Goal: Task Accomplishment & Management: Manage account settings

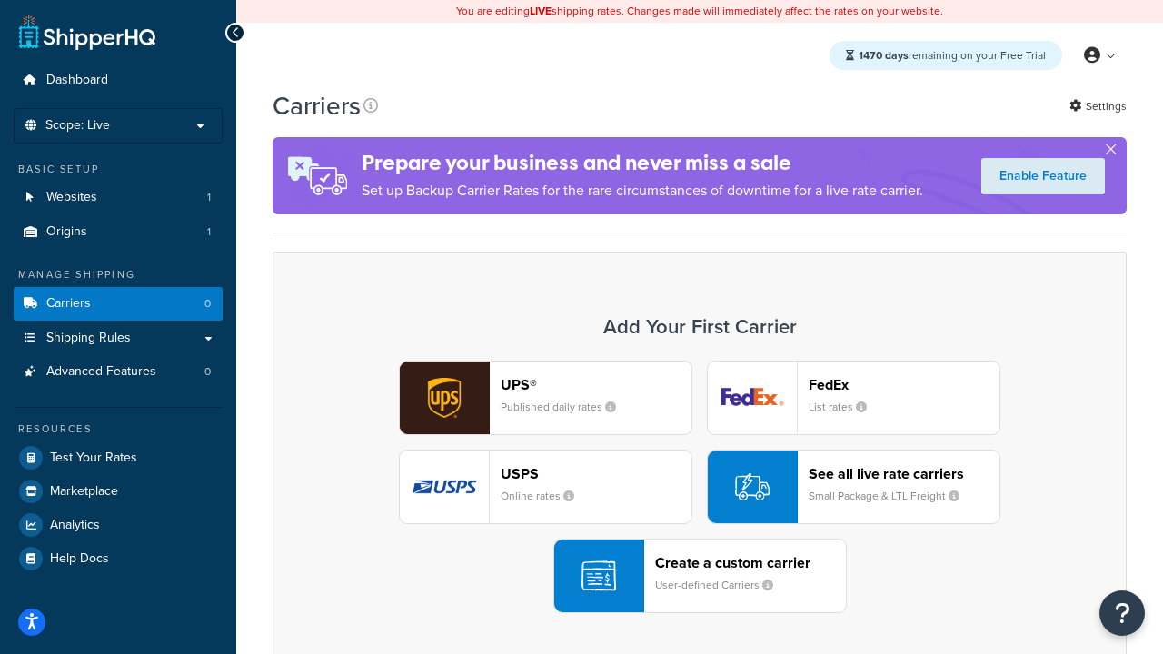
click at [700, 487] on div "UPS® Published daily rates FedEx List rates USPS Online rates See all live rate…" at bounding box center [700, 487] width 816 height 253
click at [904, 384] on header "FedEx" at bounding box center [904, 384] width 191 height 17
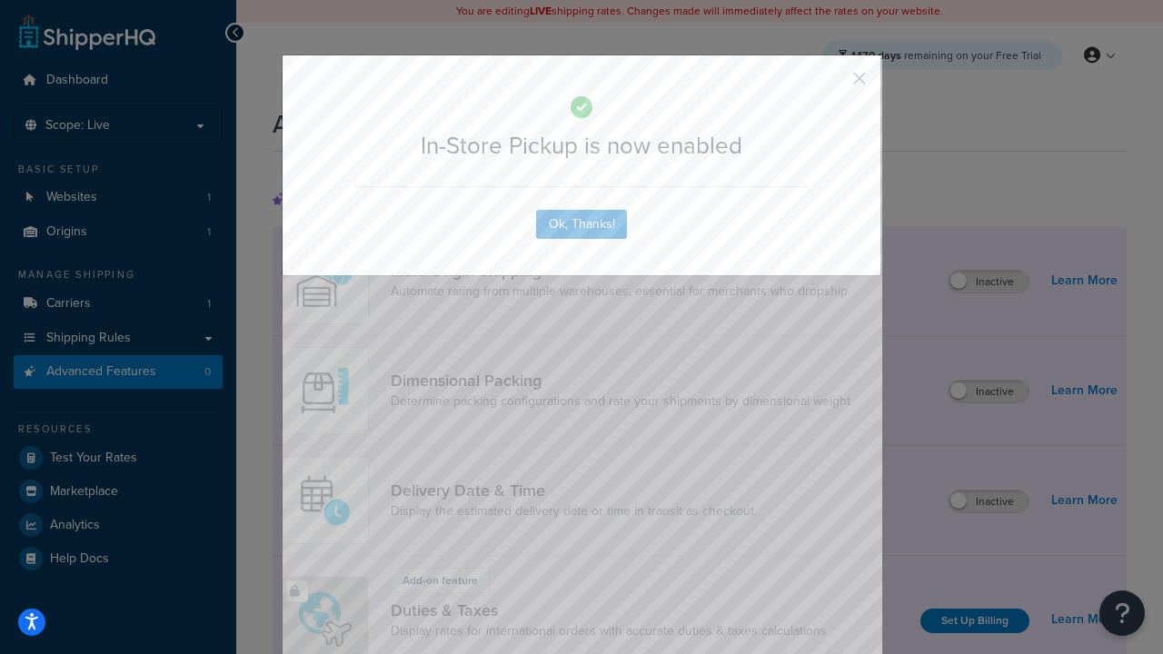
scroll to position [589, 0]
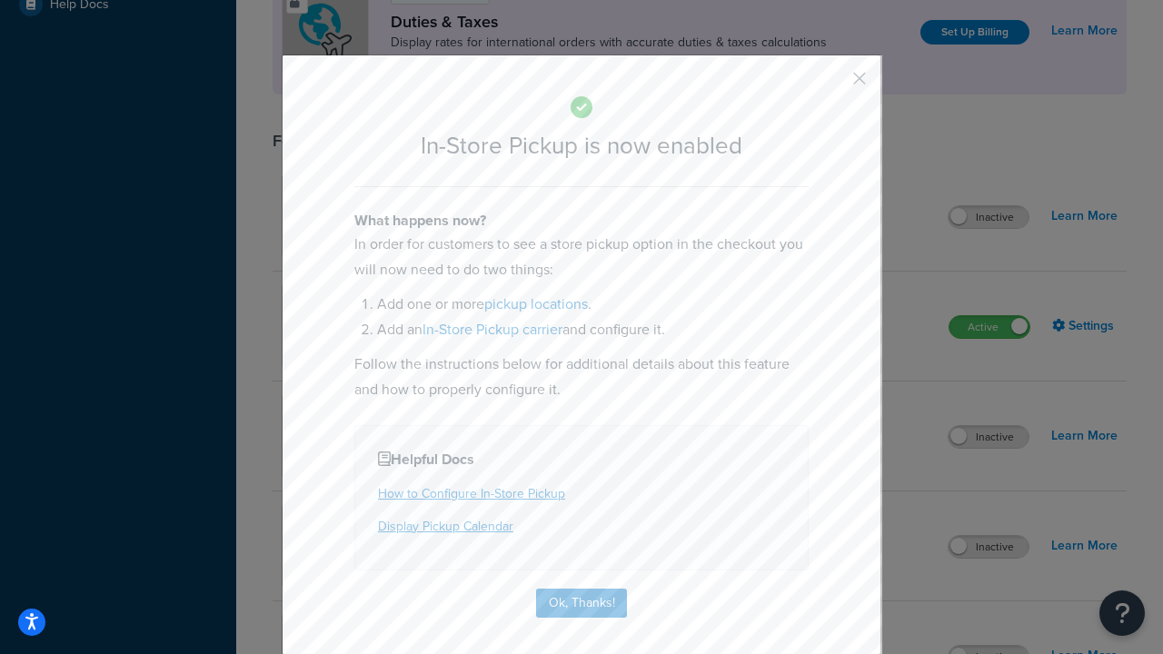
click at [832, 84] on button "button" at bounding box center [832, 85] width 5 height 5
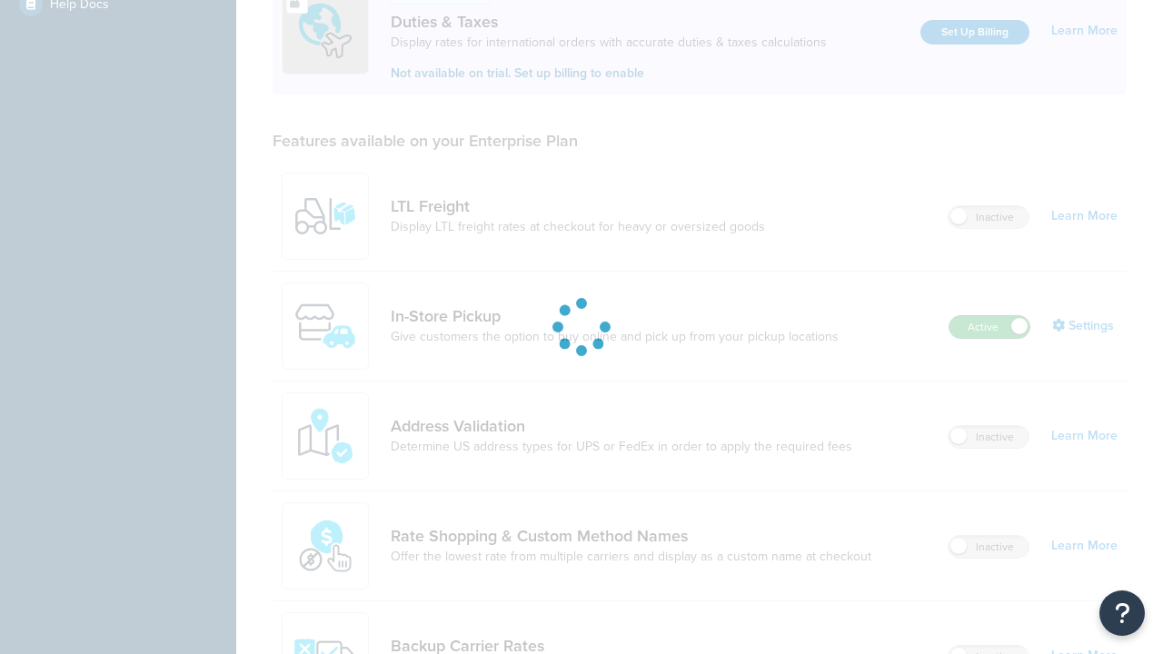
click at [989, 316] on label "Active" at bounding box center [989, 327] width 80 height 22
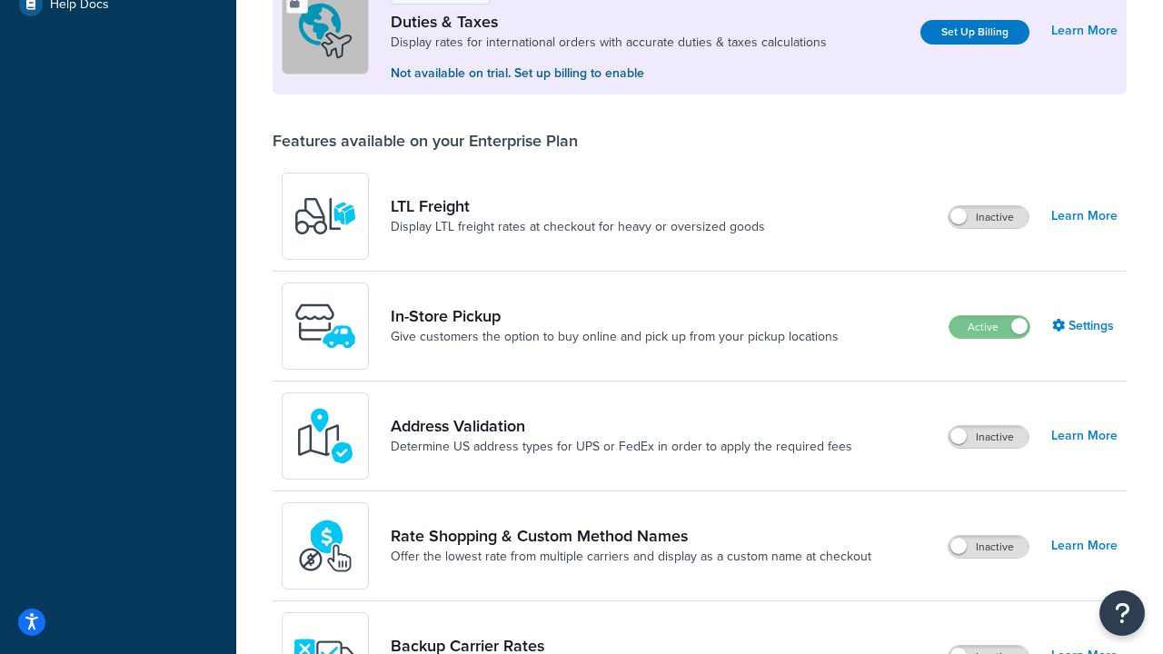
scroll to position [905, 0]
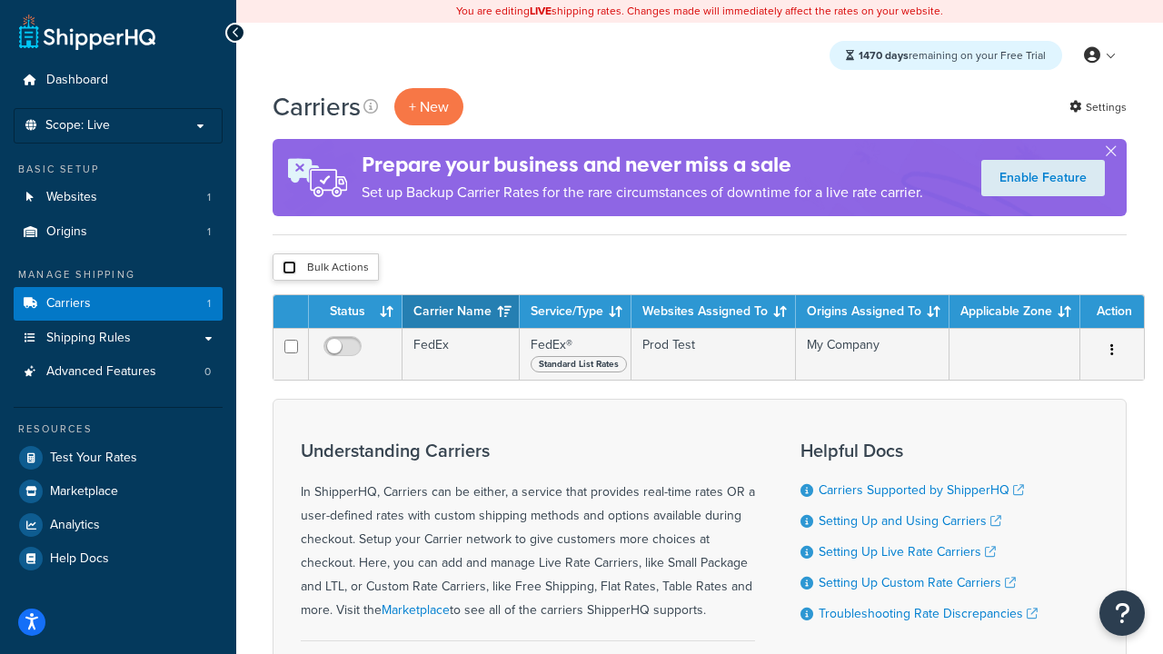
click at [289, 268] on input "checkbox" at bounding box center [290, 268] width 14 height 14
checkbox input "true"
click at [0, 0] on button "Delete" at bounding box center [0, 0] width 0 height 0
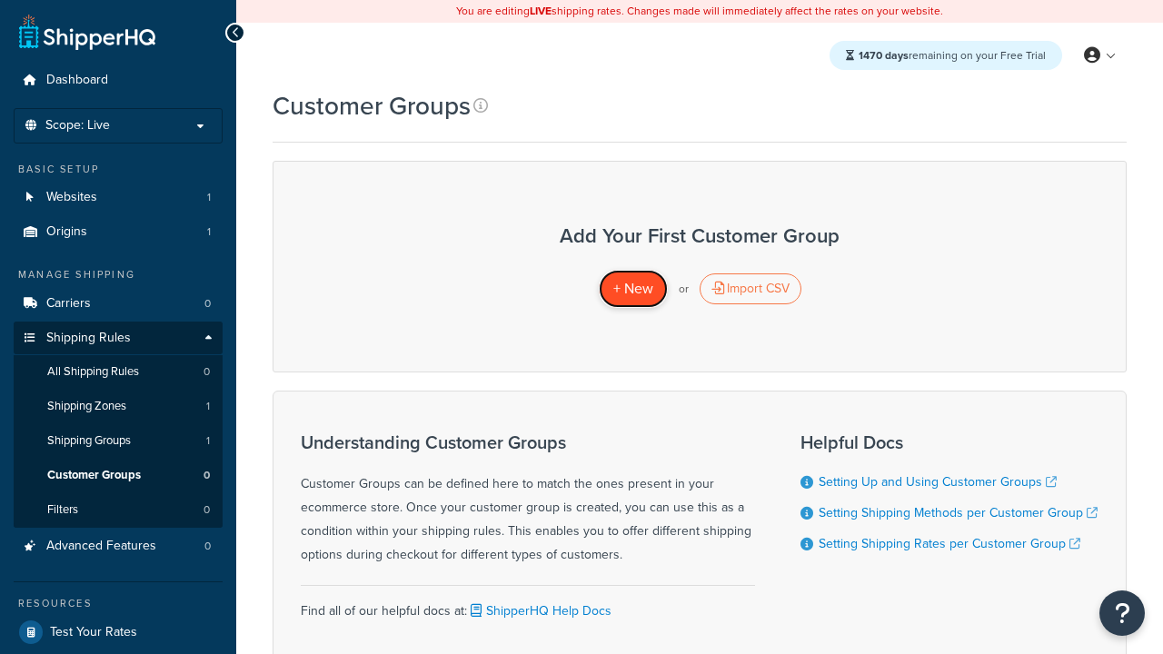
click at [632, 289] on span "+ New" at bounding box center [633, 288] width 40 height 21
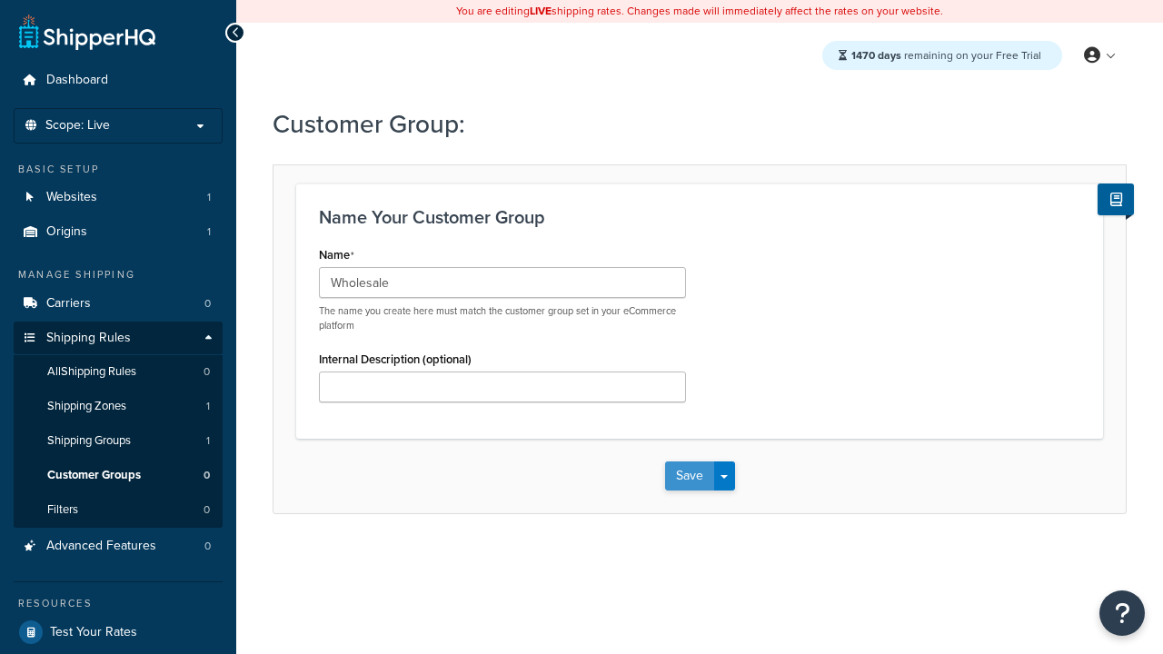
type input "Wholesale"
click at [689, 476] on button "Save" at bounding box center [689, 476] width 49 height 29
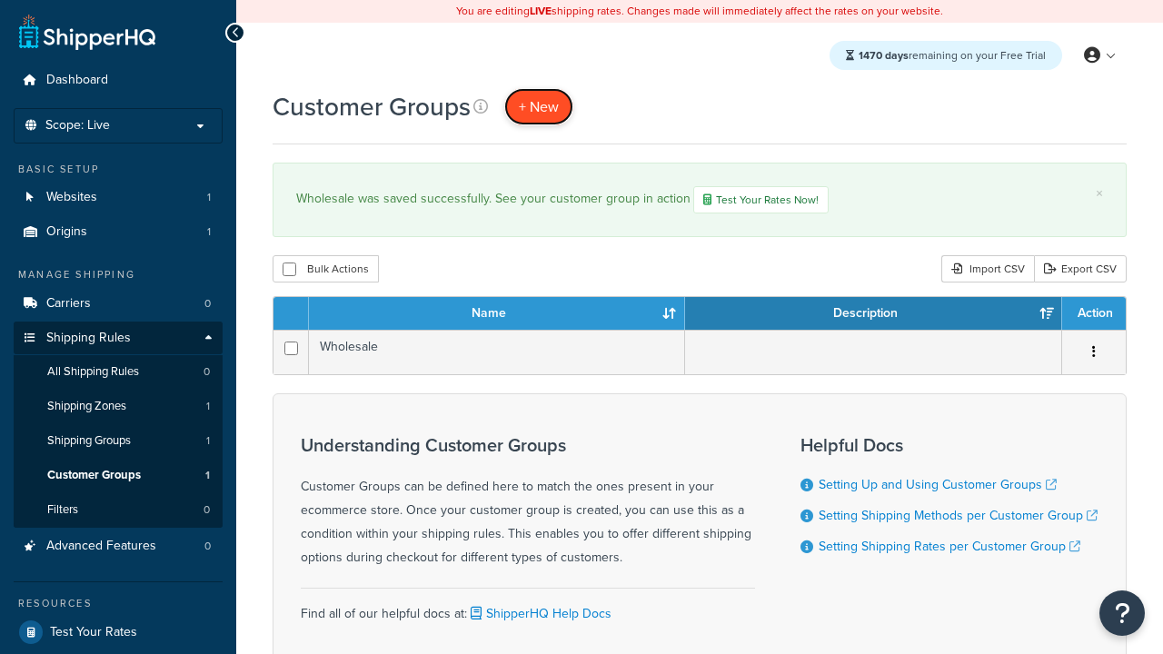
click at [539, 106] on span "+ New" at bounding box center [539, 106] width 40 height 21
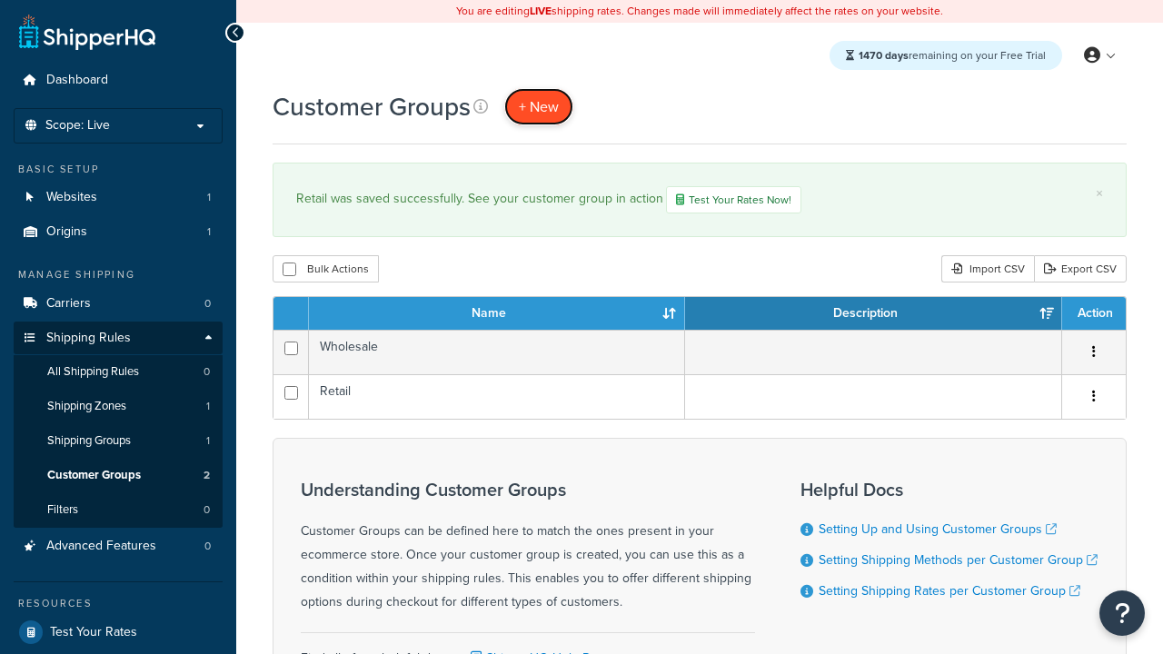
click at [539, 106] on span "+ New" at bounding box center [539, 106] width 40 height 21
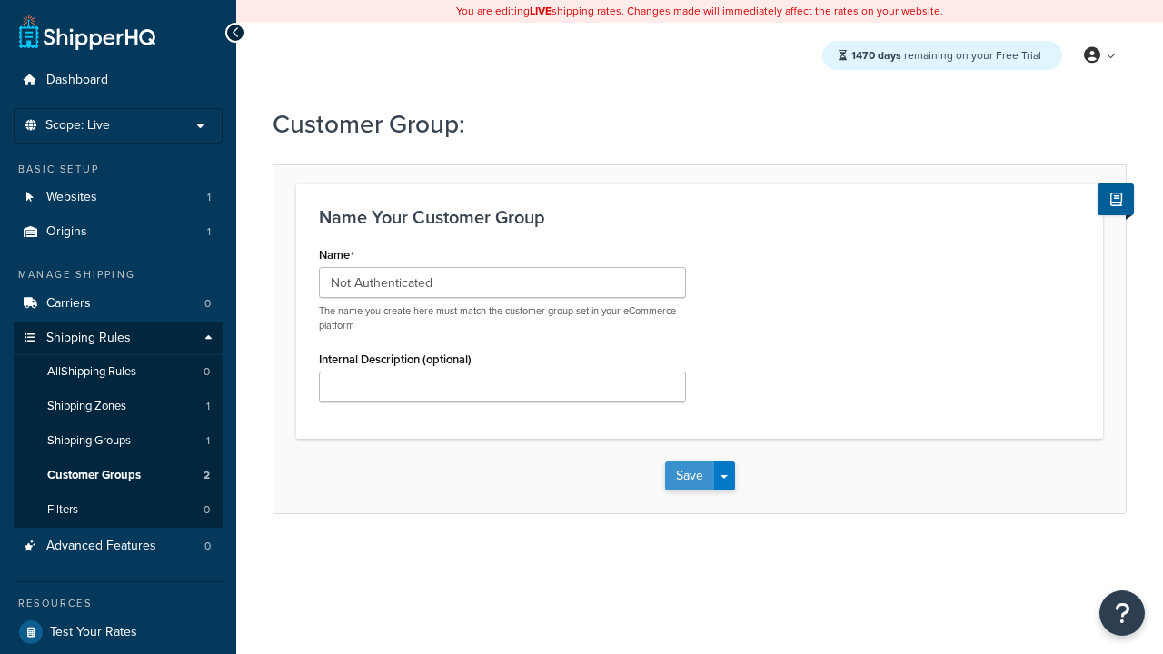
type input "Not Authenticated"
click at [689, 476] on button "Save" at bounding box center [689, 476] width 49 height 29
type input "Logged in"
click at [689, 476] on button "Save" at bounding box center [689, 476] width 49 height 29
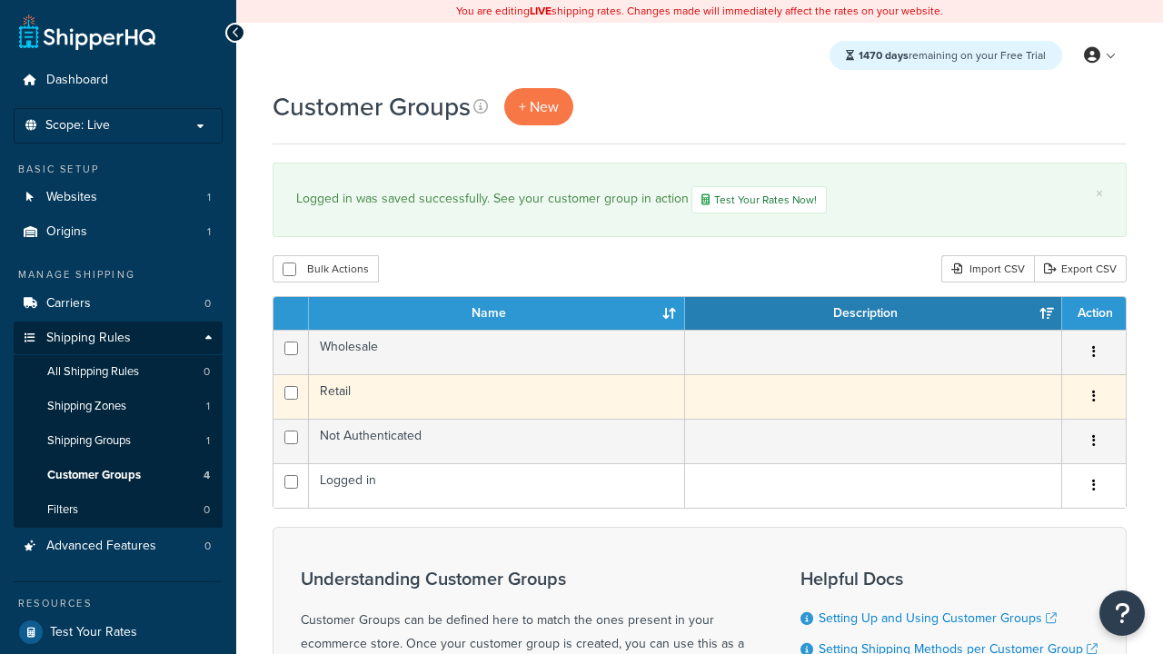
click at [1093, 399] on icon "button" at bounding box center [1094, 396] width 4 height 13
click at [0, 0] on link "Edit" at bounding box center [0, 0] width 0 height 0
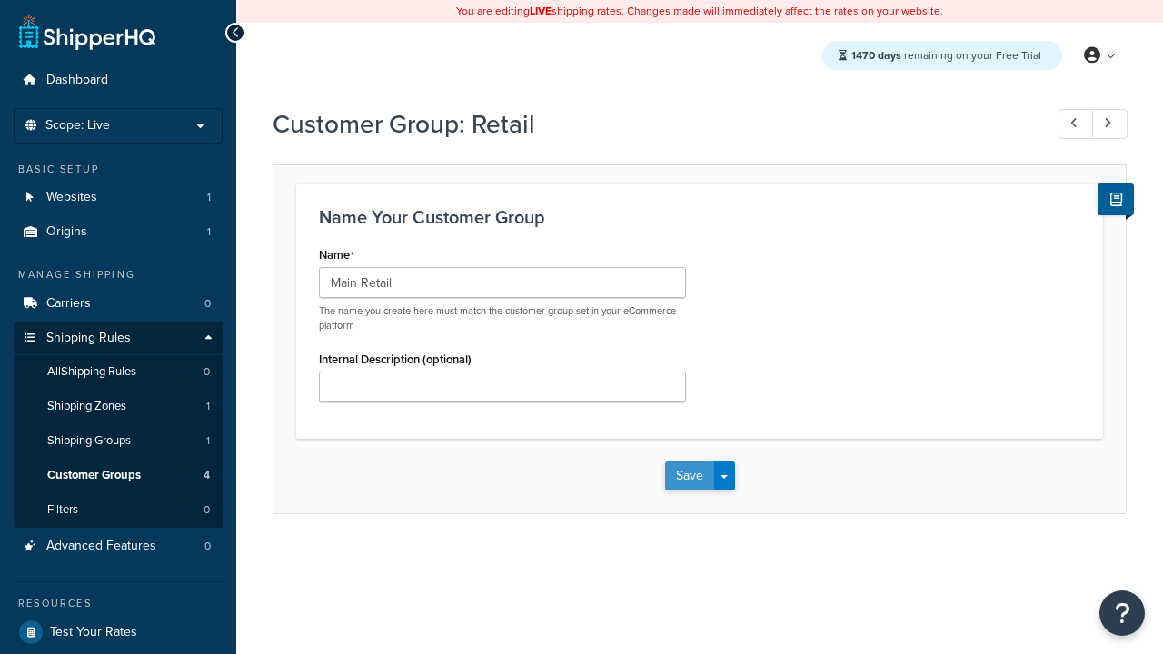
type input "Main Retail"
click at [689, 476] on button "Save" at bounding box center [689, 476] width 49 height 29
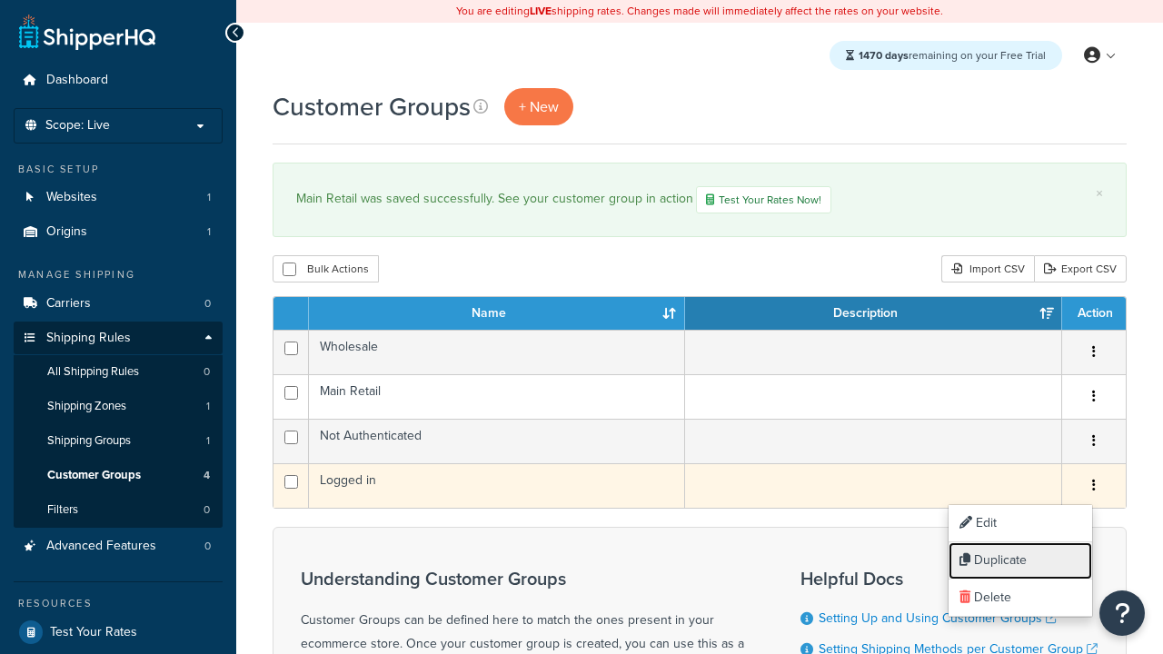
click at [1019, 561] on link "Duplicate" at bounding box center [1021, 560] width 144 height 37
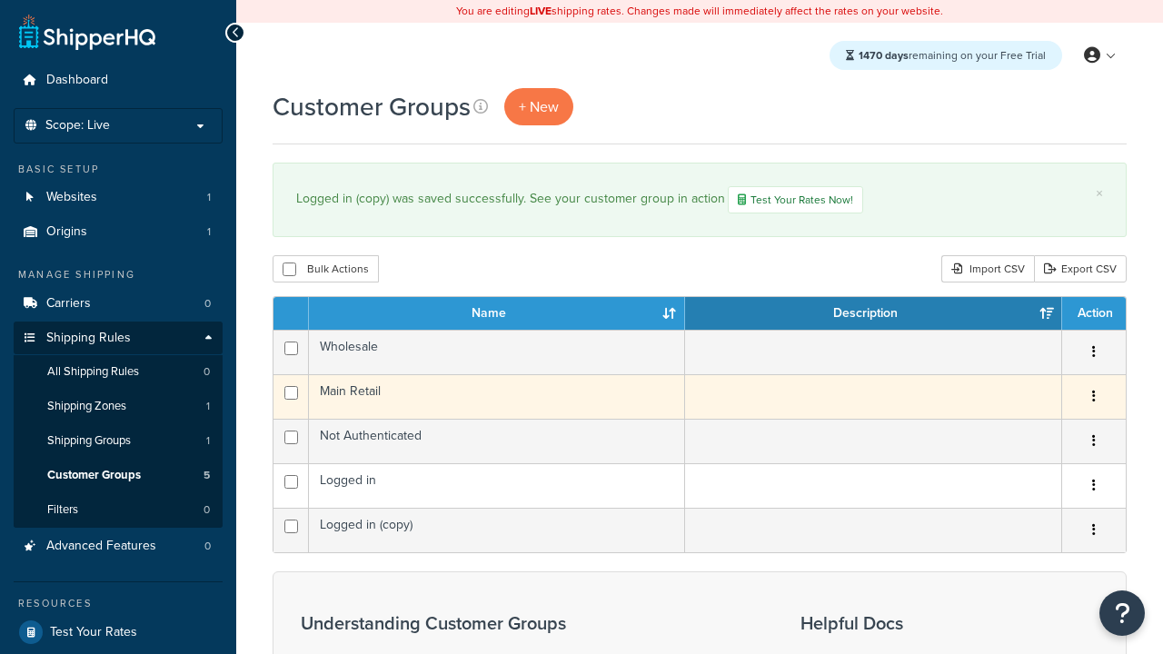
click at [1093, 399] on icon "button" at bounding box center [1094, 396] width 4 height 13
click at [0, 0] on link "Delete" at bounding box center [0, 0] width 0 height 0
